Goal: Check status: Check status

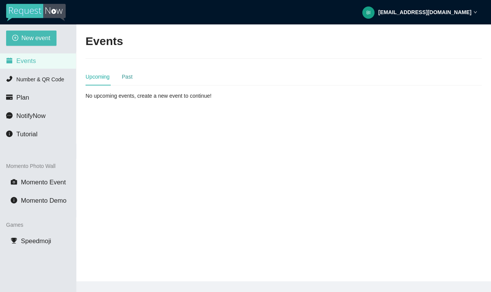
click at [128, 76] on div "Past" at bounding box center [127, 77] width 11 height 8
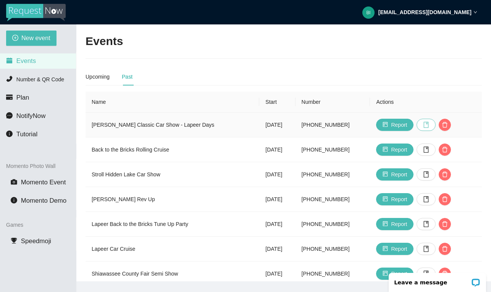
click at [430, 123] on icon "book" at bounding box center [426, 125] width 6 height 6
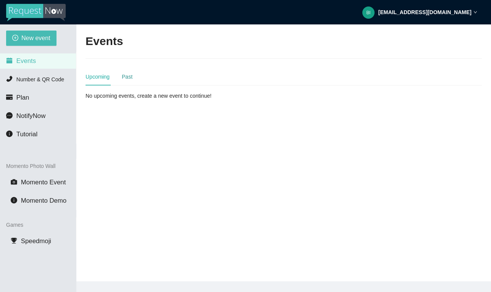
click at [127, 78] on div "Past" at bounding box center [127, 77] width 11 height 8
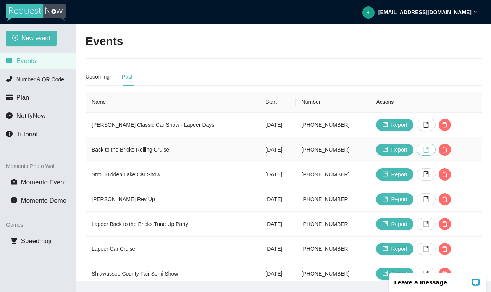
click at [430, 147] on icon "book" at bounding box center [426, 150] width 6 height 6
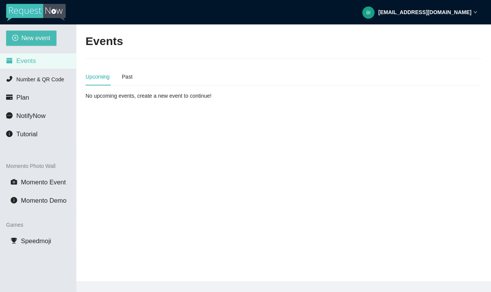
click at [137, 76] on div "Upcoming Past" at bounding box center [284, 77] width 397 height 18
click at [130, 76] on div "Past" at bounding box center [127, 77] width 11 height 8
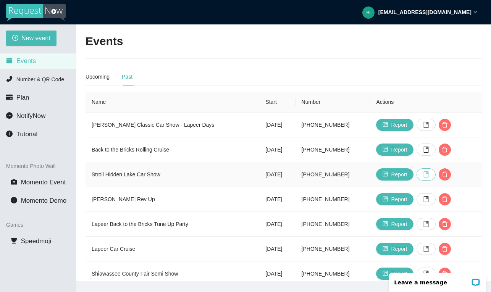
click at [429, 172] on icon "book" at bounding box center [426, 175] width 5 height 6
